Goal: Task Accomplishment & Management: Manage account settings

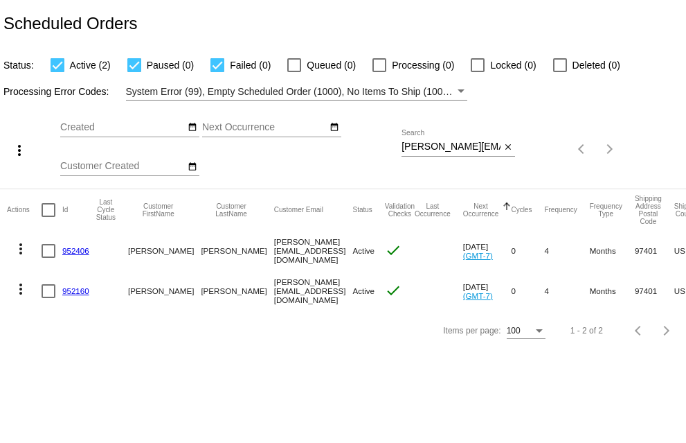
click at [21, 287] on mat-icon "more_vert" at bounding box center [20, 288] width 17 height 17
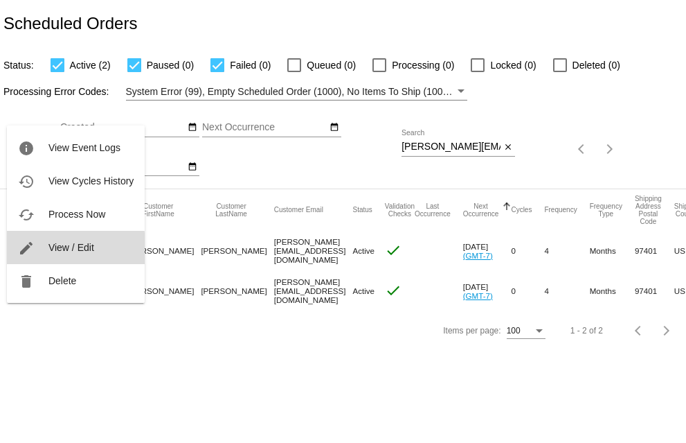
click at [60, 248] on span "View / Edit" at bounding box center [71, 247] width 46 height 11
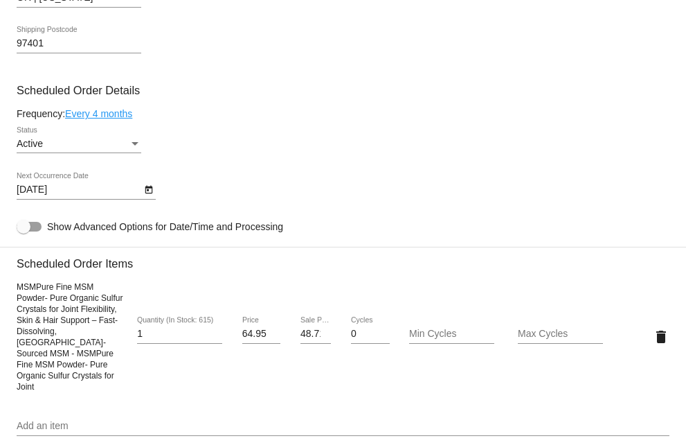
scroll to position [416, 0]
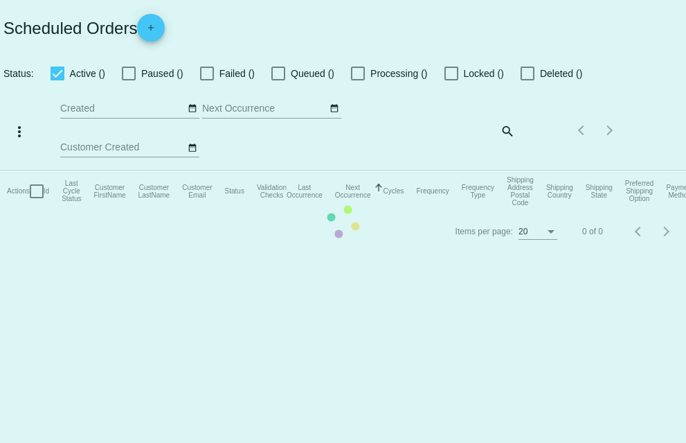
checkbox input "true"
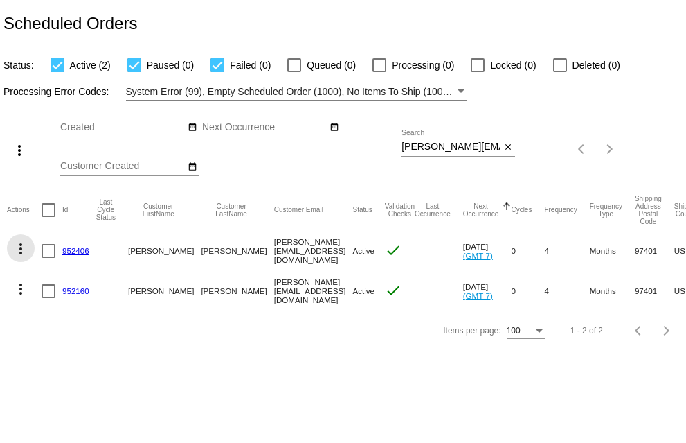
click at [20, 249] on mat-icon "more_vert" at bounding box center [20, 248] width 17 height 17
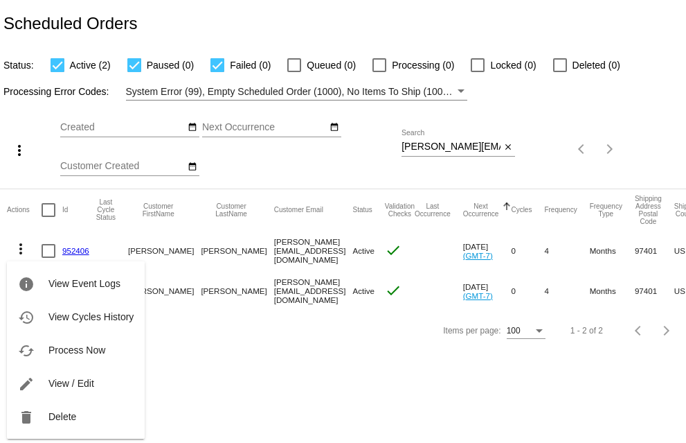
click at [283, 361] on div at bounding box center [343, 221] width 686 height 443
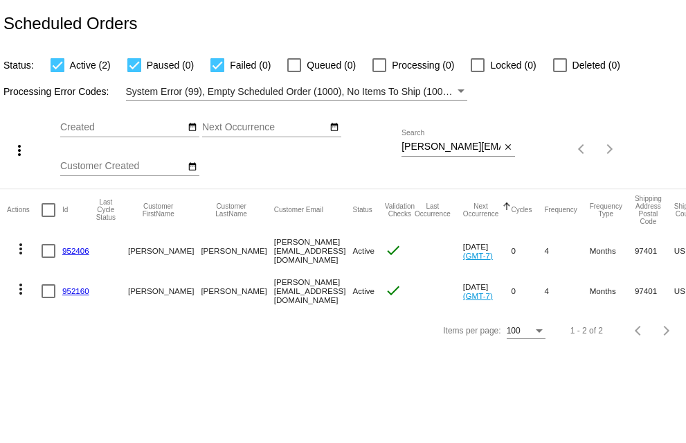
click at [21, 291] on mat-icon "more_vert" at bounding box center [20, 288] width 17 height 17
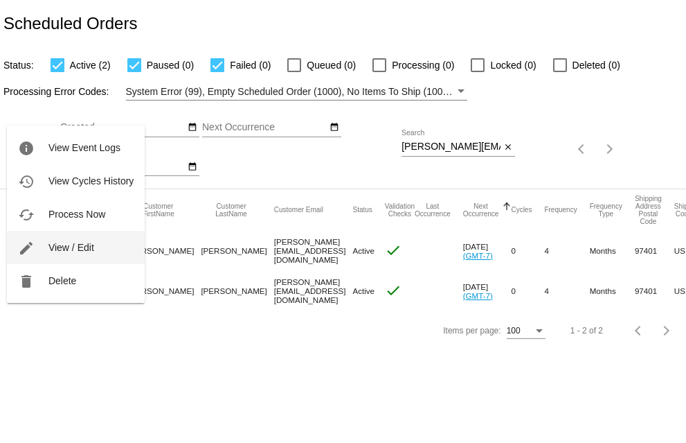
click at [49, 242] on span "View / Edit" at bounding box center [71, 247] width 46 height 11
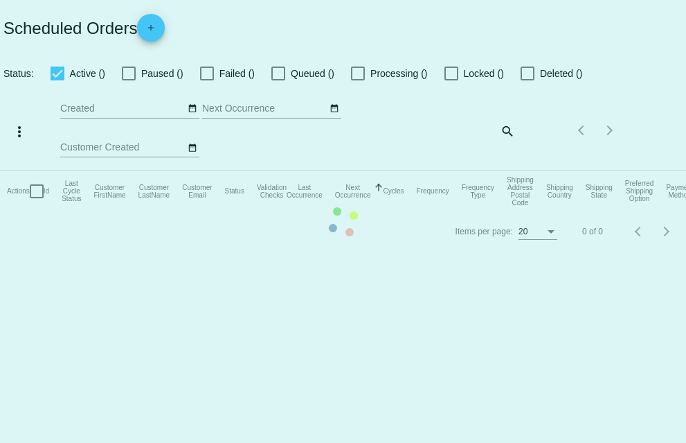
checkbox input "true"
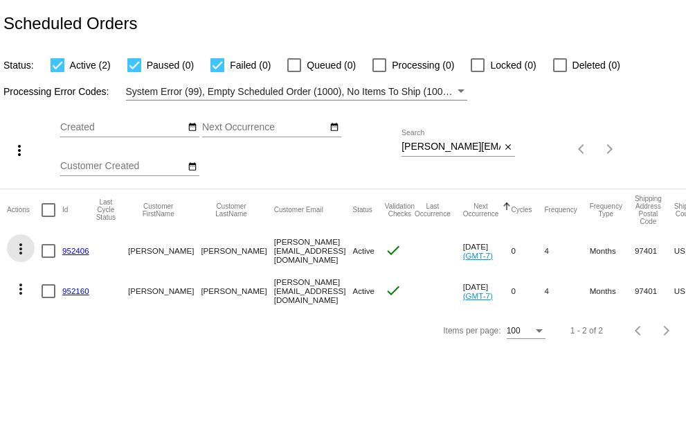
click at [19, 248] on mat-icon "more_vert" at bounding box center [20, 248] width 17 height 17
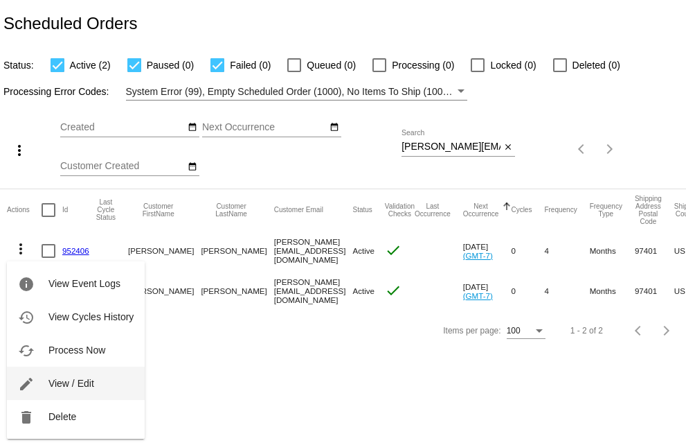
click at [48, 382] on span "View / Edit" at bounding box center [71, 382] width 46 height 11
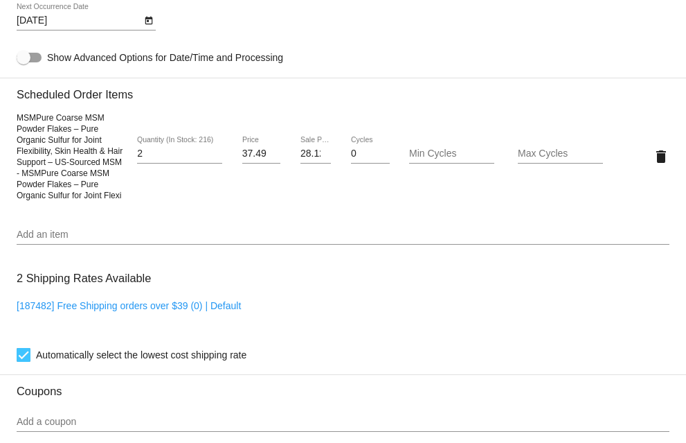
scroll to position [831, 0]
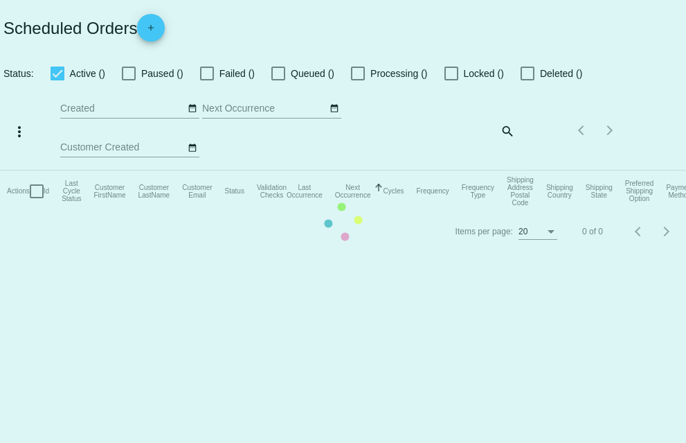
checkbox input "true"
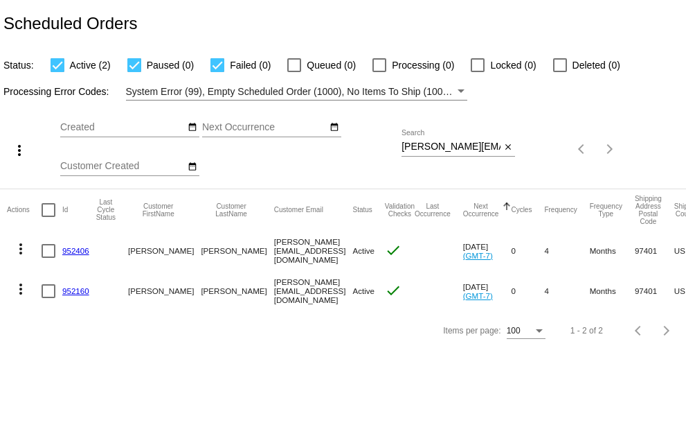
click at [19, 286] on mat-icon "more_vert" at bounding box center [20, 288] width 17 height 17
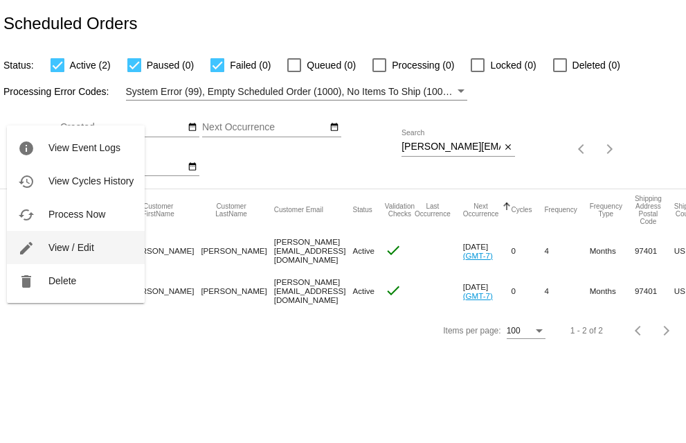
click at [45, 250] on button "edit View / Edit" at bounding box center [76, 247] width 138 height 33
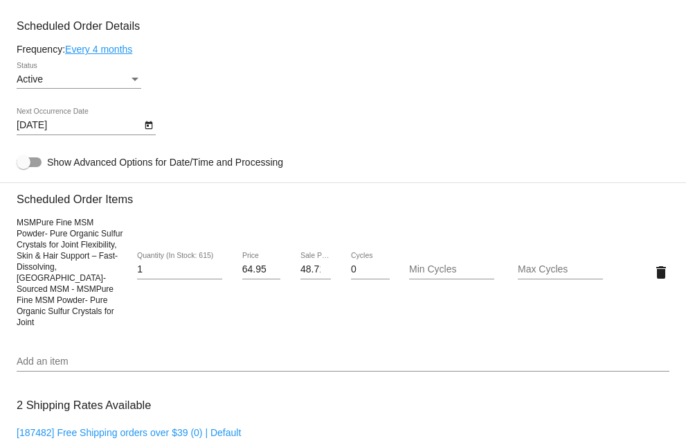
scroll to position [693, 0]
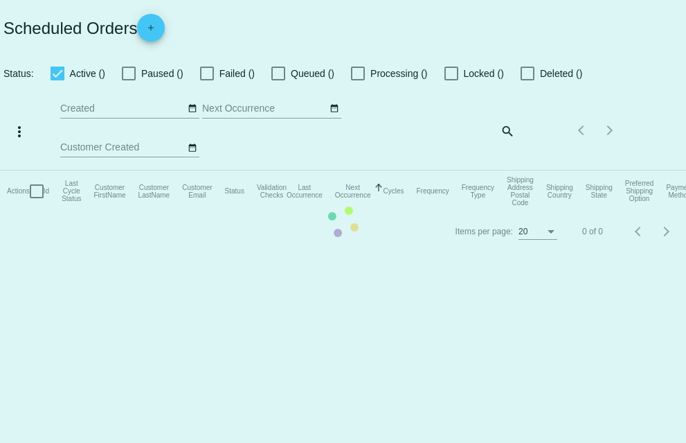
checkbox input "true"
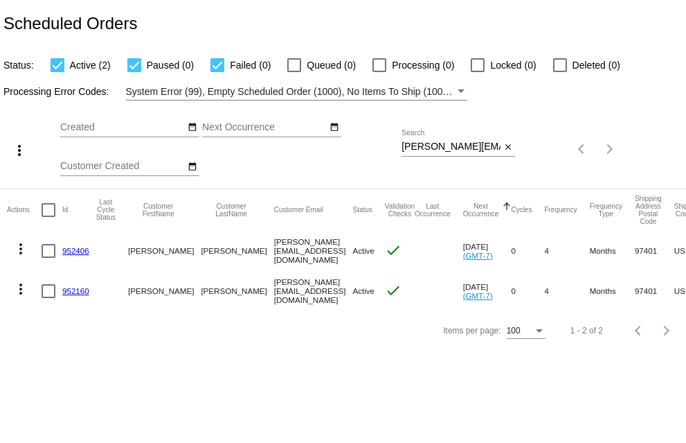
click at [23, 249] on mat-icon "more_vert" at bounding box center [20, 248] width 17 height 17
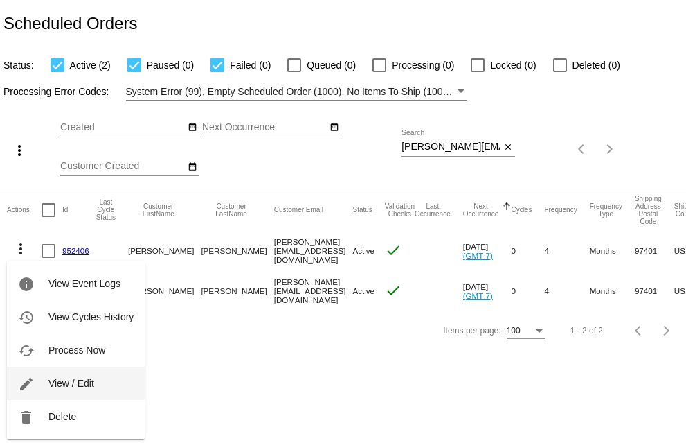
click at [57, 383] on span "View / Edit" at bounding box center [71, 382] width 46 height 11
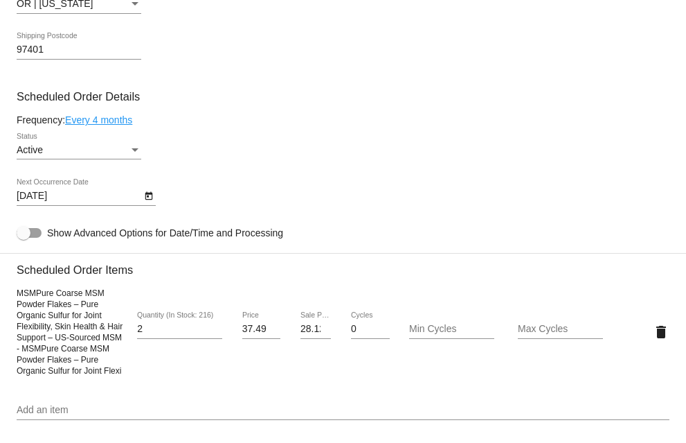
scroll to position [623, 0]
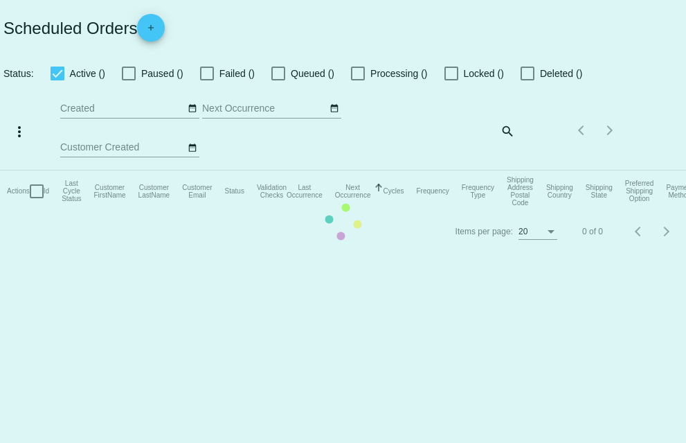
checkbox input "true"
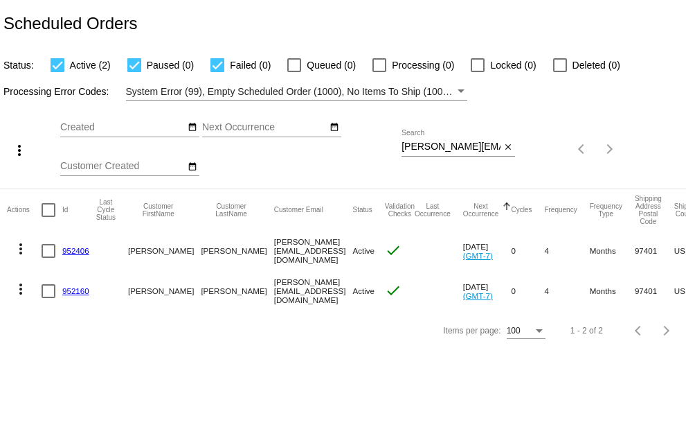
click at [18, 291] on mat-icon "more_vert" at bounding box center [20, 288] width 17 height 17
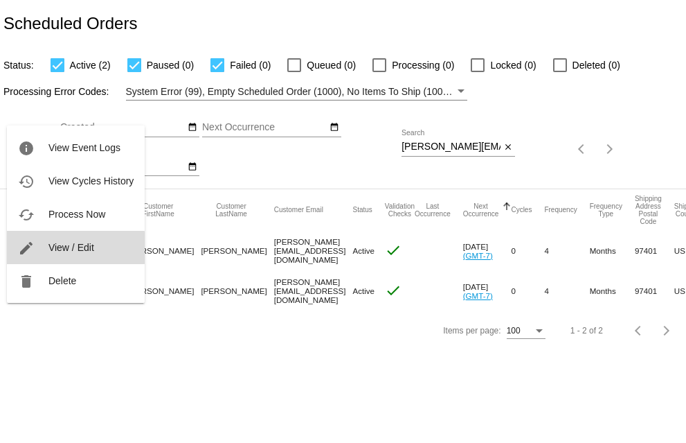
click at [59, 247] on span "View / Edit" at bounding box center [71, 247] width 46 height 11
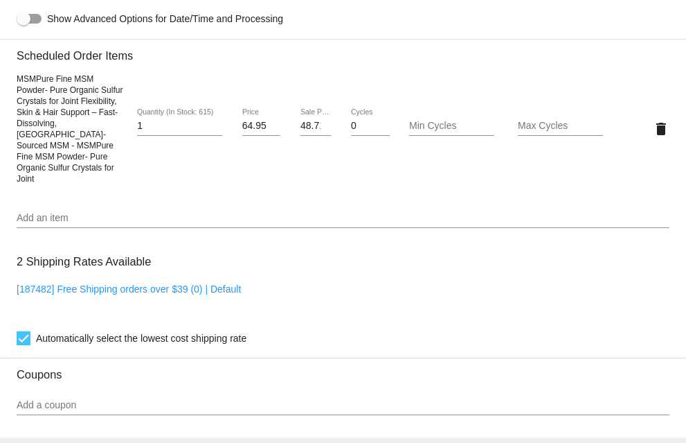
scroll to position [831, 0]
drag, startPoint x: 17, startPoint y: 86, endPoint x: 127, endPoint y: 171, distance: 139.8
click at [127, 171] on div "MSMPure Fine MSM Powder- Pure Organic Sulfur Crystals for Joint Flexibility, Sk…" at bounding box center [343, 127] width 653 height 111
copy span "MSMPure Fine MSM Powder- Pure Organic Sulfur Crystals for Joint Flexibility, Sk…"
click at [75, 212] on input "Add an item" at bounding box center [343, 217] width 653 height 11
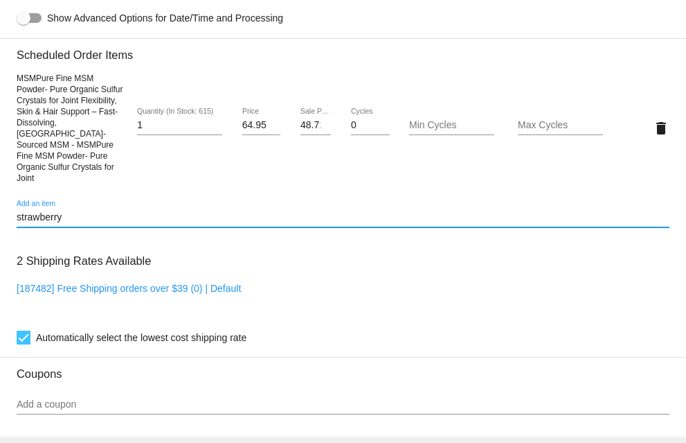
drag, startPoint x: 83, startPoint y: 206, endPoint x: -49, endPoint y: 207, distance: 132.3
click at [0, 207] on html "arrow_back Scheduled Order #952160 Active more_vert Validation Checks check Pay…" at bounding box center [343, 221] width 686 height 443
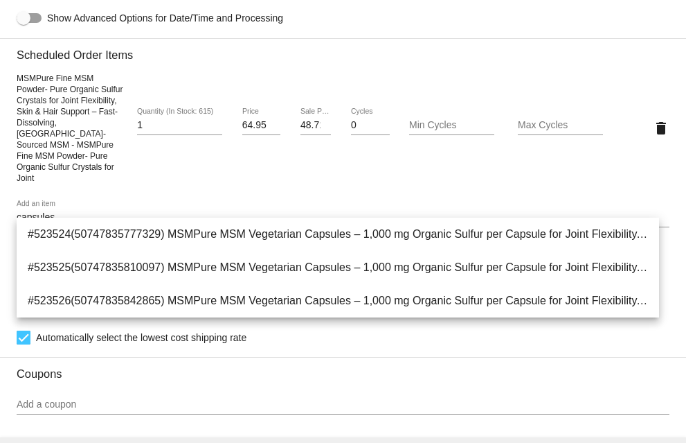
click at [97, 200] on div "capsules Add an item" at bounding box center [343, 213] width 653 height 27
drag, startPoint x: 79, startPoint y: 202, endPoint x: -61, endPoint y: 208, distance: 140.1
click at [0, 208] on html "arrow_back Scheduled Order #952160 Active more_vert Validation Checks check Pay…" at bounding box center [343, 221] width 686 height 443
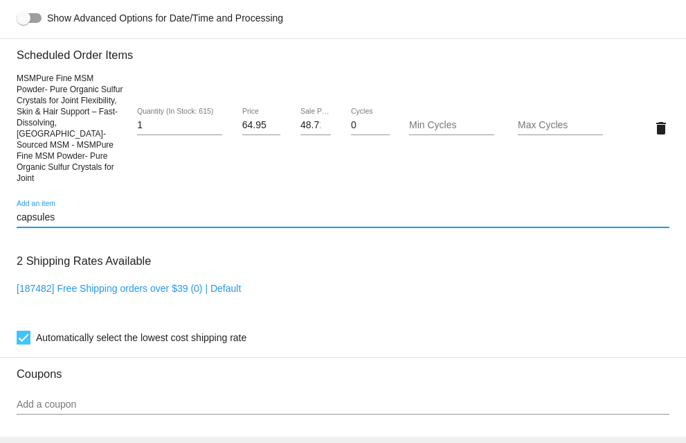
paste input "50747835842865"
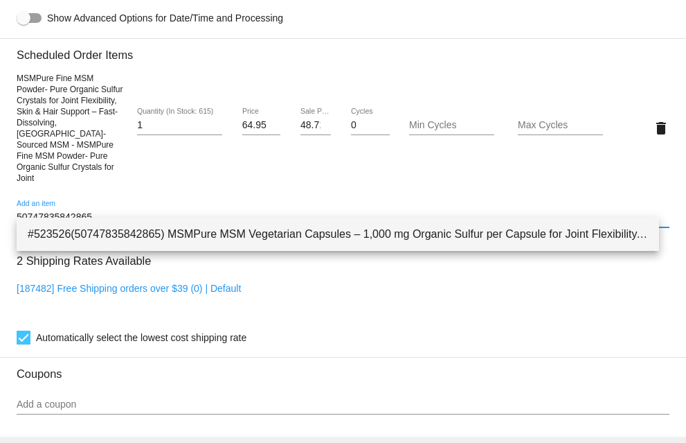
type input "50747835842865"
click at [217, 233] on span "#523526(50747835842865) MSMPure MSM Vegetarian Capsules – 1,000 mg Organic Sulf…" at bounding box center [338, 233] width 621 height 33
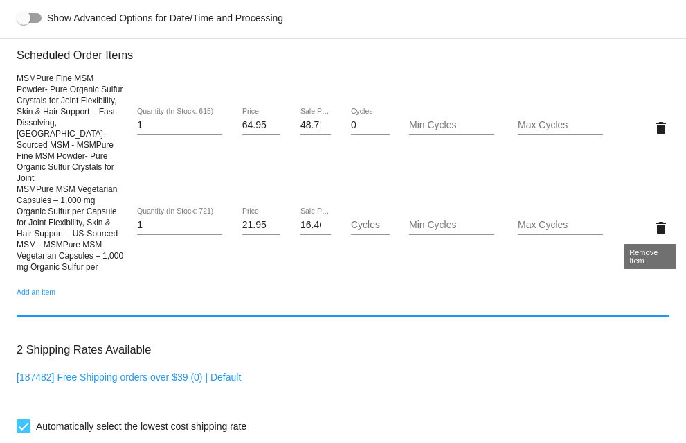
click at [653, 220] on mat-icon "delete" at bounding box center [661, 228] width 17 height 17
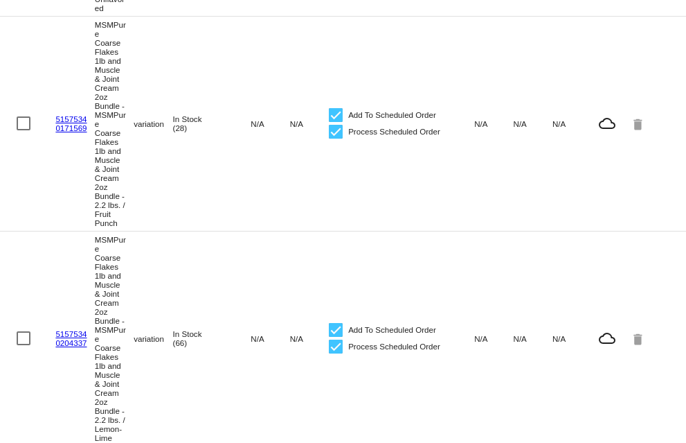
scroll to position [1177, 0]
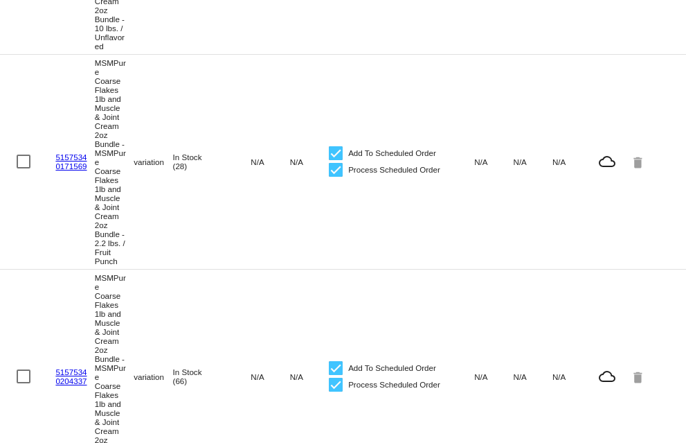
click at [70, 170] on link "51575340171569" at bounding box center [70, 161] width 31 height 18
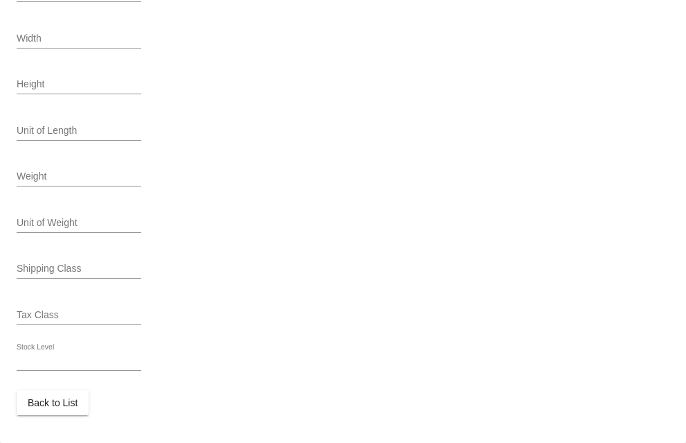
scroll to position [641, 0]
type input "variation"
type input "531414"
type input "51575340171569"
type input "MSMPure Coarse Flakes 1lb and Muscle & Joint Cream 2oz Bundle - MSMPure Coarse …"
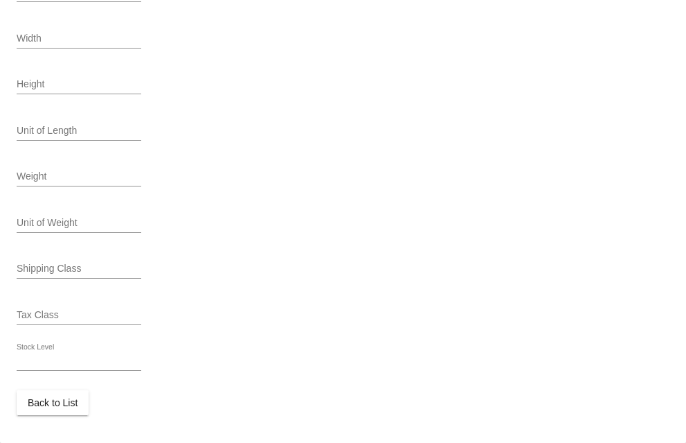
type input "80.94"
type input "60.71"
type input "0"
type input "Pound"
type input "In Stock (28)"
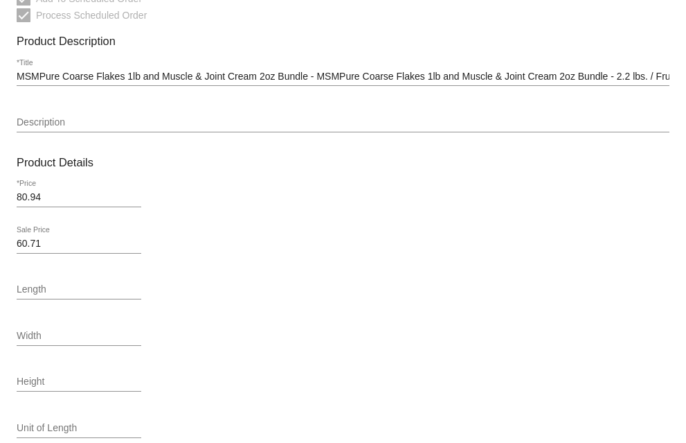
scroll to position [346, 0]
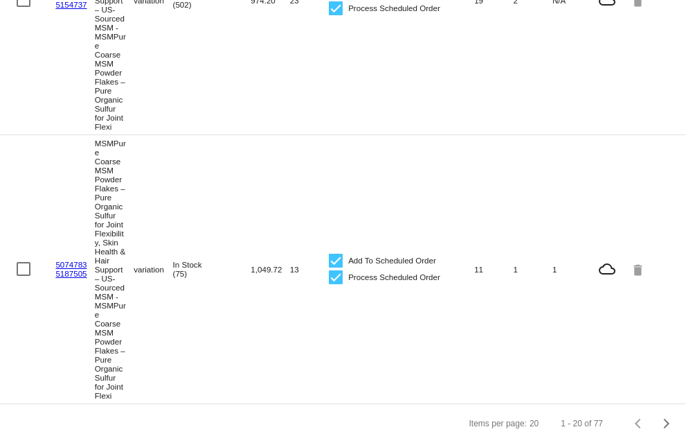
scroll to position [4632, 0]
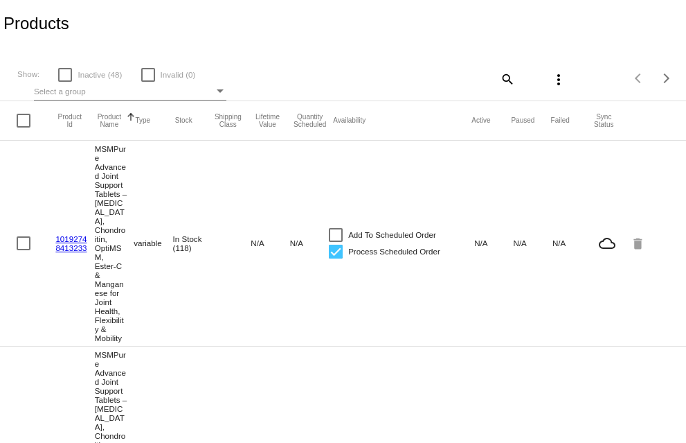
click at [75, 92] on span "Select a group" at bounding box center [60, 91] width 52 height 9
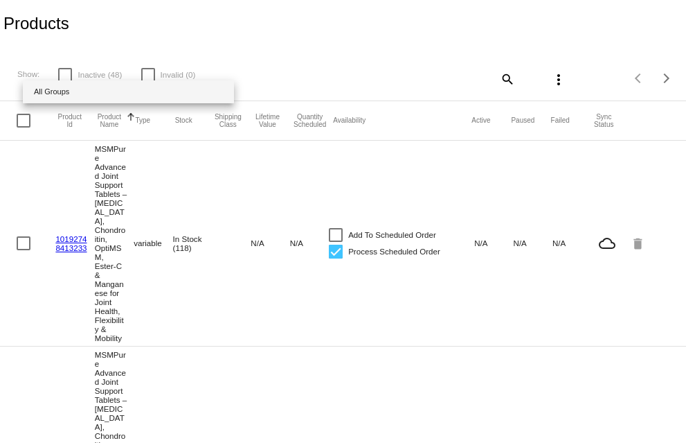
click at [288, 74] on div at bounding box center [343, 221] width 686 height 443
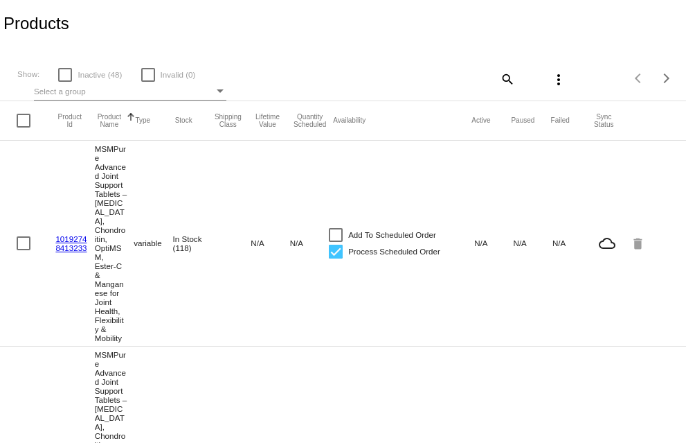
click at [218, 89] on div "Select a group" at bounding box center [220, 91] width 12 height 17
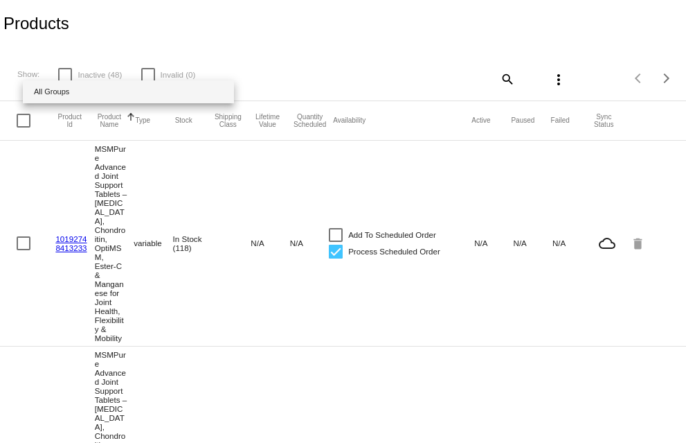
click at [217, 89] on span "All Groups" at bounding box center [128, 91] width 189 height 23
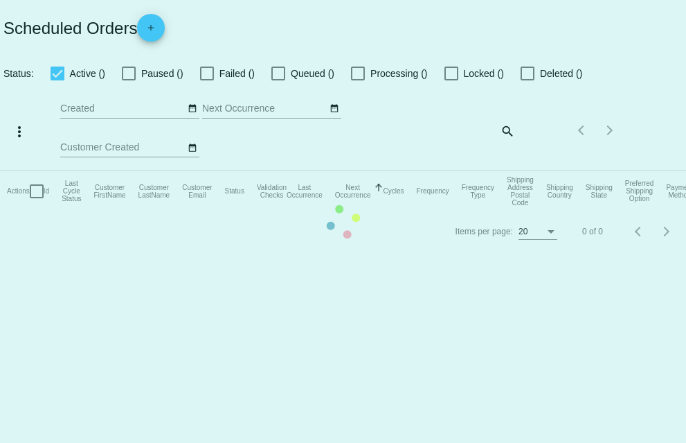
checkbox input "true"
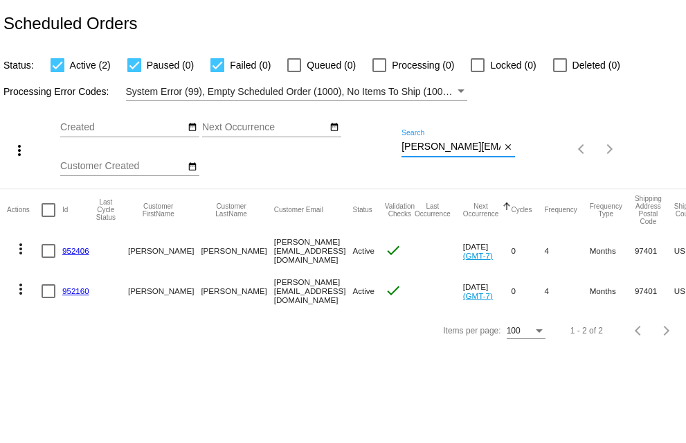
click at [404, 150] on input "[PERSON_NAME][EMAIL_ADDRESS][DOMAIN_NAME]" at bounding box center [451, 146] width 99 height 11
click at [549, 150] on div "more_vert Aug Jan Feb Mar [DATE]" at bounding box center [343, 144] width 686 height 88
paste input "Retrieving data. Wait a few seconds and try to cut or copy again."
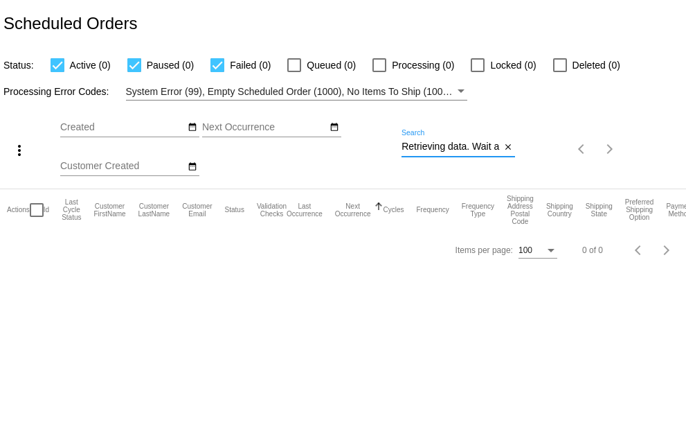
drag, startPoint x: 499, startPoint y: 146, endPoint x: 276, endPoint y: 149, distance: 223.0
click at [282, 152] on div "more_vert Aug Jan Feb Mar [DATE]" at bounding box center [343, 144] width 686 height 88
type input "."
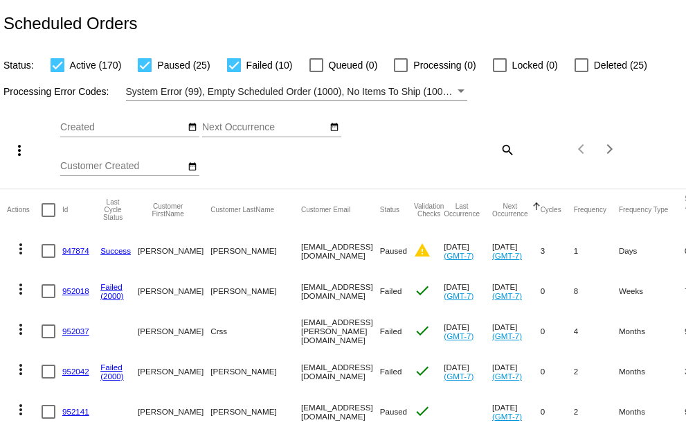
click at [515, 150] on div "Items per page: 100 1 - 100 of 206" at bounding box center [572, 149] width 114 height 39
click at [499, 149] on mat-icon "search" at bounding box center [507, 149] width 17 height 21
click at [440, 151] on input "Search" at bounding box center [459, 146] width 114 height 11
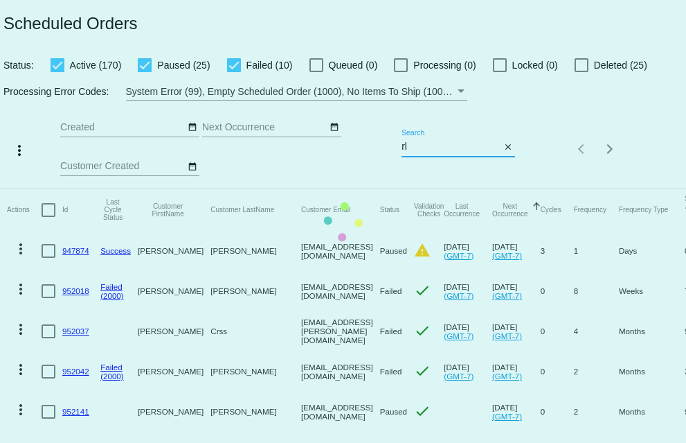
type input "[EMAIL_ADDRESS][DOMAIN_NAME]"
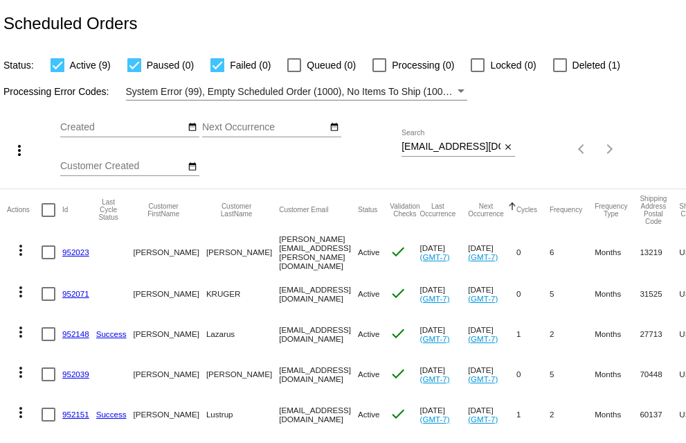
click at [358, 157] on div "Aug Jan Feb Mar Apr Su Mo" at bounding box center [230, 149] width 341 height 78
click at [402, 148] on input "[EMAIL_ADDRESS][DOMAIN_NAME]" at bounding box center [451, 146] width 99 height 11
click at [371, 157] on div "Aug Jan Feb Mar Apr Su Mo" at bounding box center [230, 149] width 341 height 78
click at [395, 147] on div "Aug Jan Feb Mar Apr Su Mo" at bounding box center [230, 149] width 341 height 78
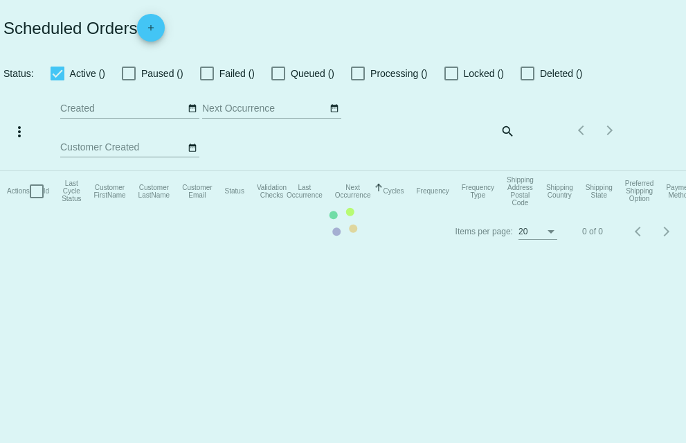
checkbox input "true"
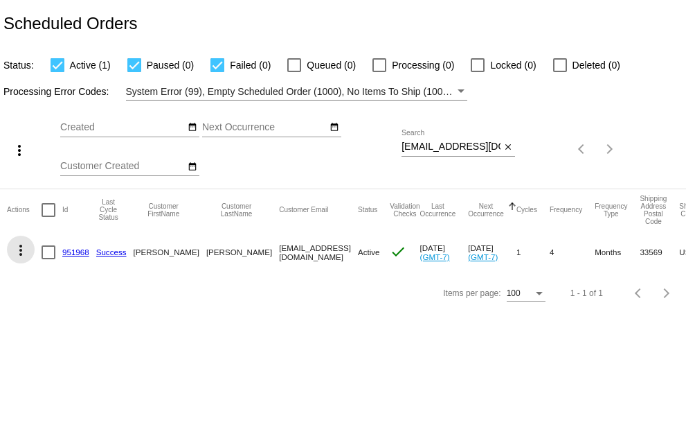
click at [20, 248] on mat-icon "more_vert" at bounding box center [20, 250] width 17 height 17
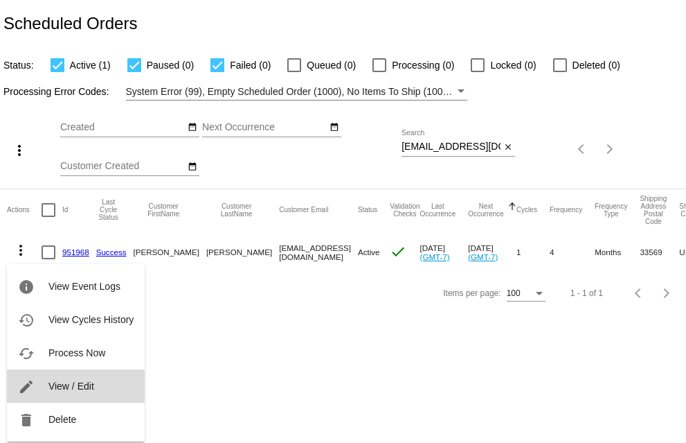
click at [30, 386] on mat-icon "edit" at bounding box center [26, 386] width 17 height 17
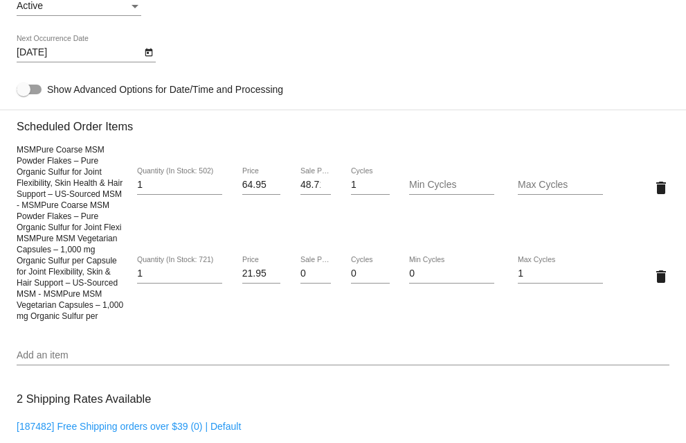
scroll to position [970, 0]
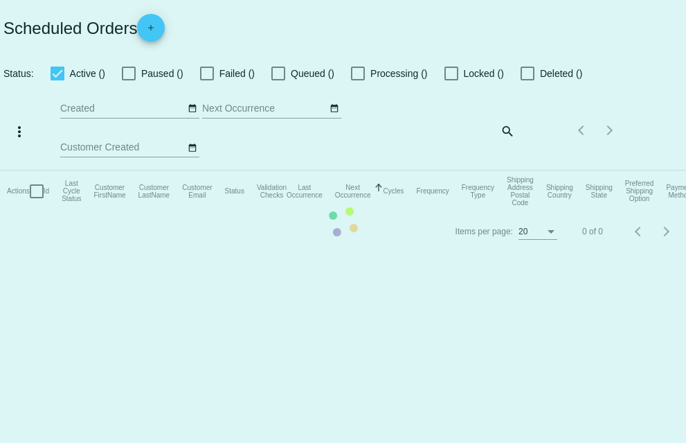
checkbox input "true"
